Goal: Transaction & Acquisition: Purchase product/service

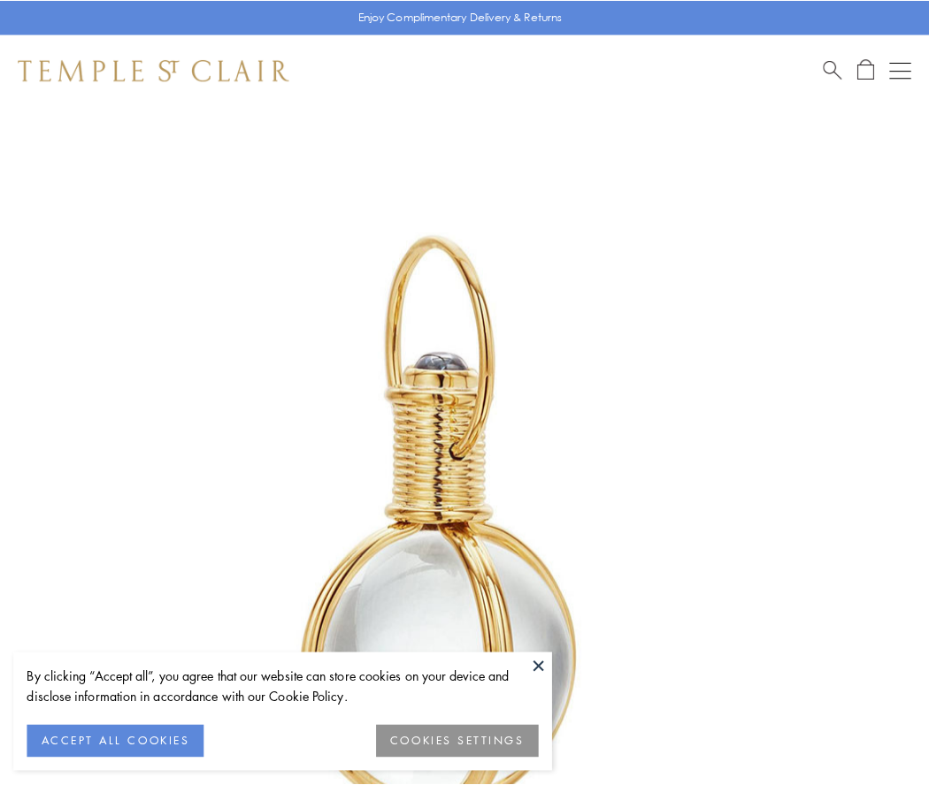
scroll to position [462, 0]
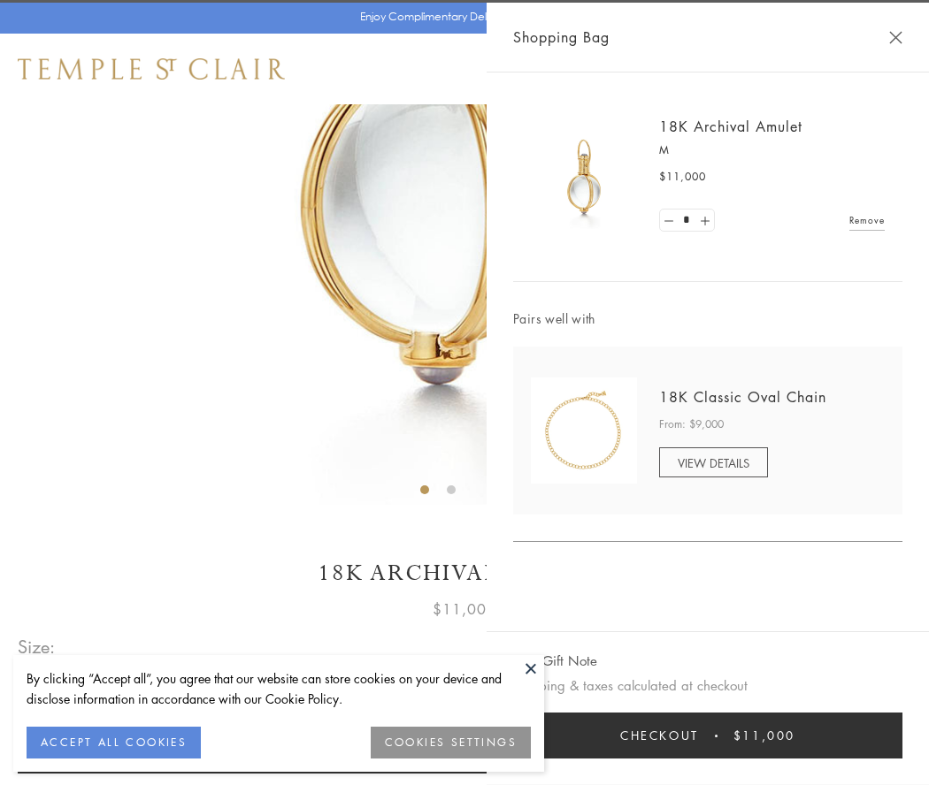
click at [708, 736] on button "Checkout $11,000" at bounding box center [707, 736] width 389 height 46
